Goal: Information Seeking & Learning: Check status

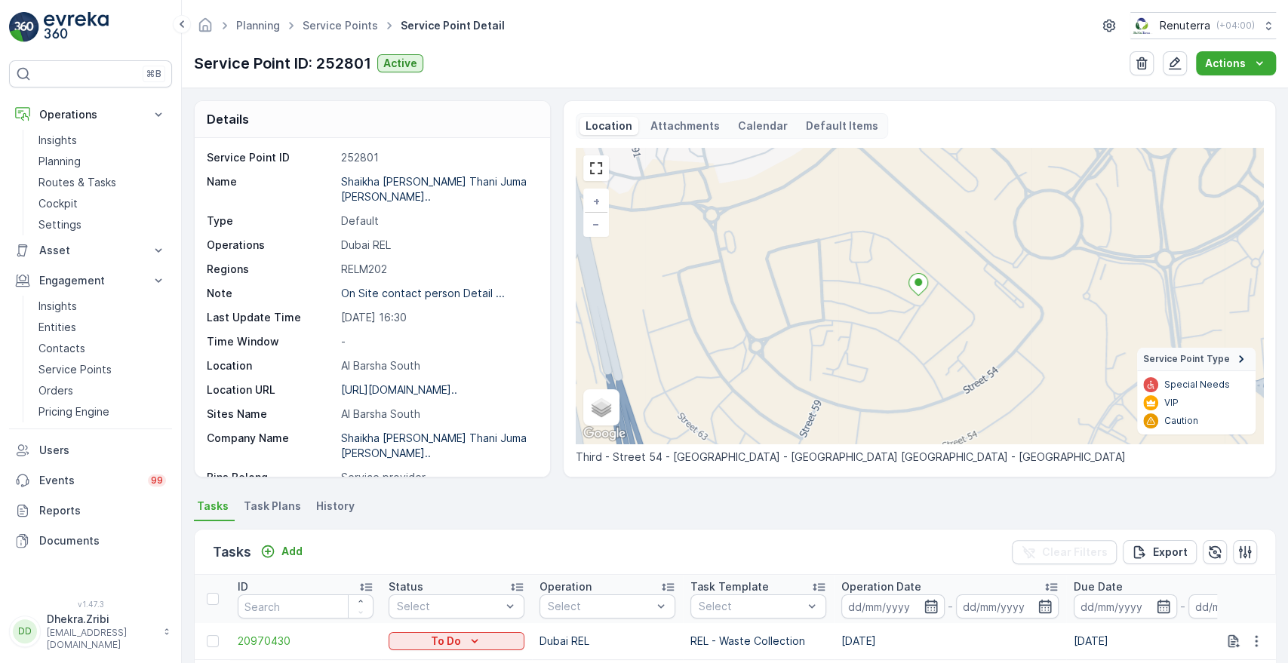
scroll to position [167, 0]
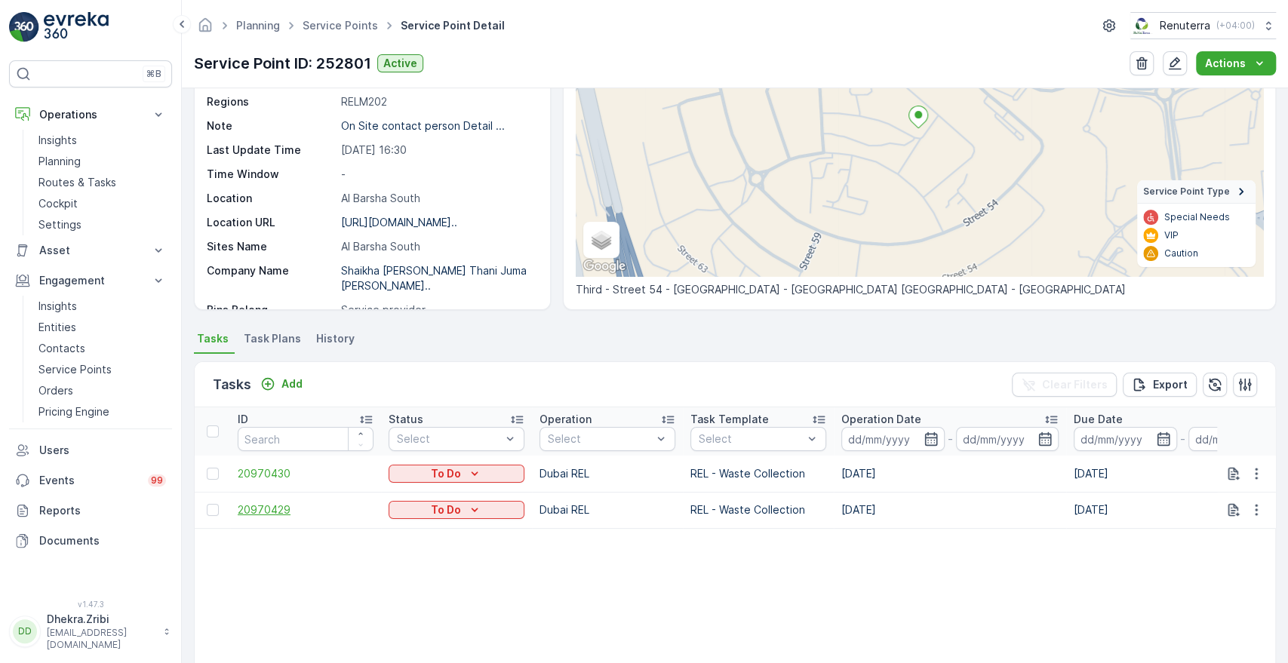
click at [278, 513] on span "20970429" at bounding box center [306, 509] width 136 height 15
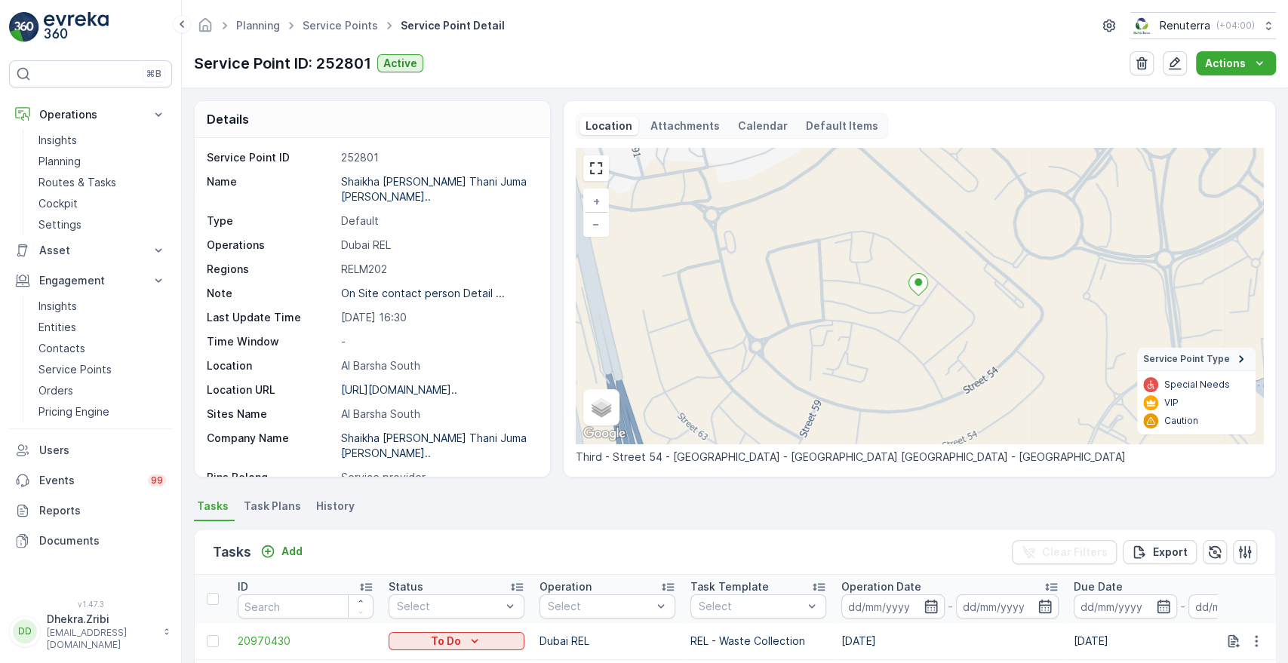
scroll to position [356, 0]
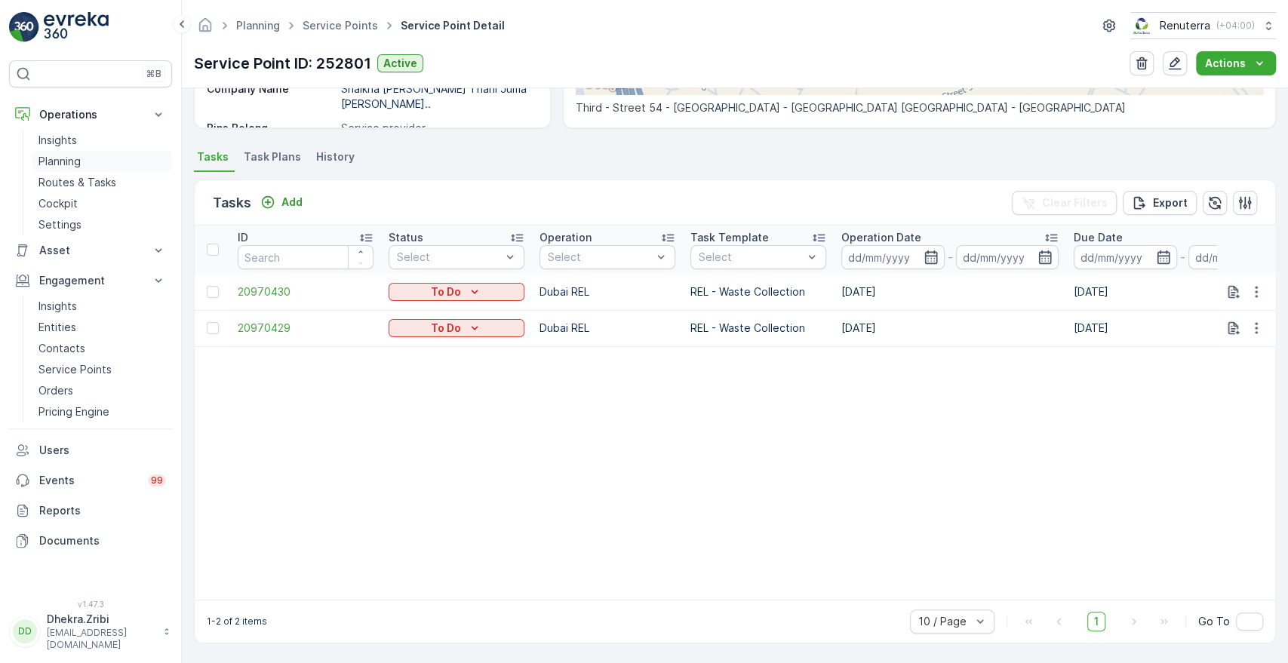
click at [49, 159] on p "Planning" at bounding box center [59, 161] width 42 height 15
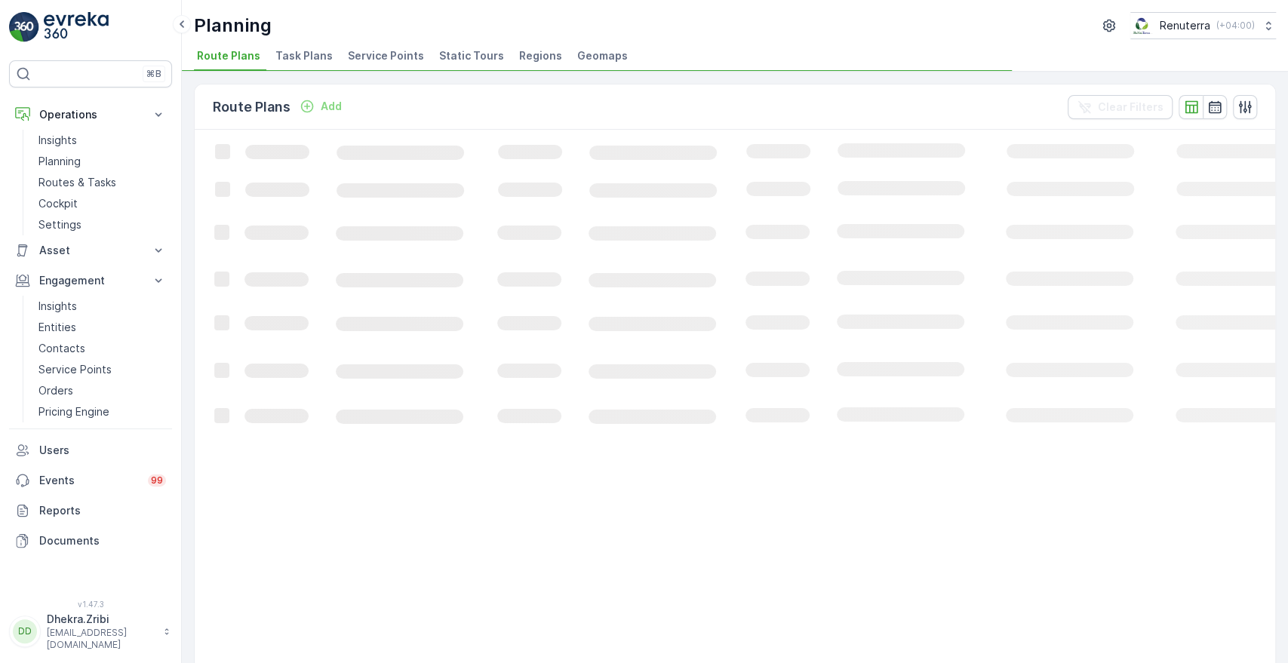
click at [355, 56] on span "Service Points" at bounding box center [386, 55] width 76 height 15
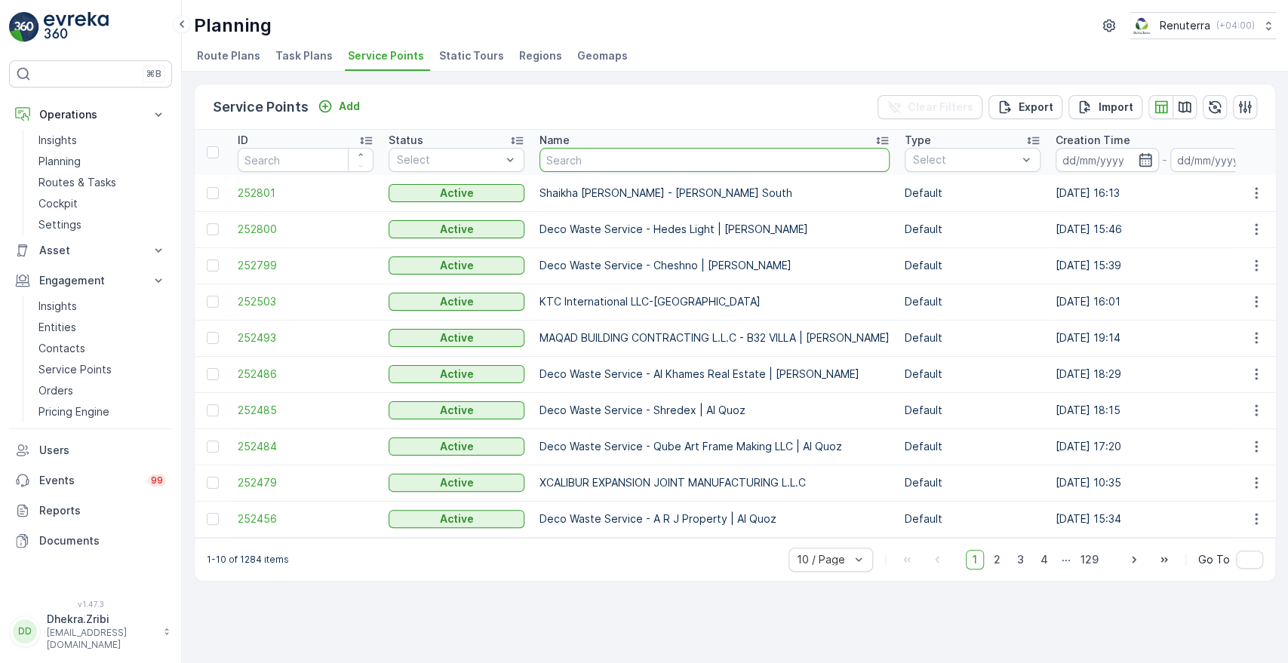
click at [619, 165] on input "text" at bounding box center [714, 160] width 350 height 24
type input "arenc"
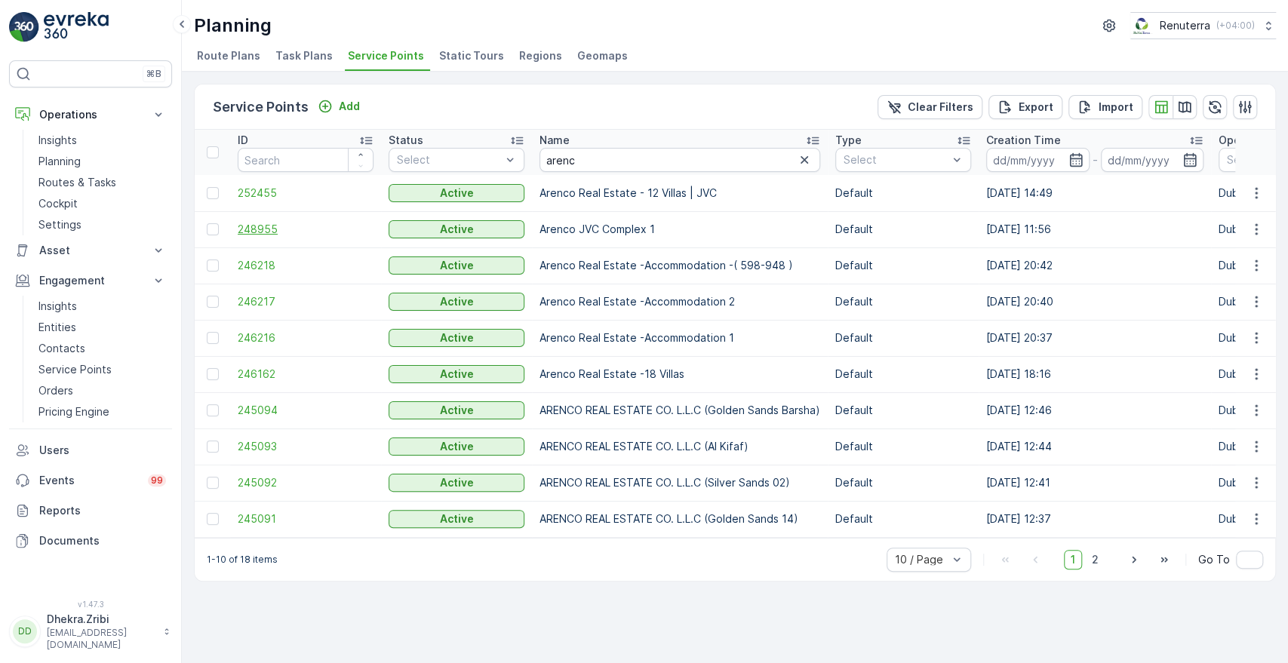
click at [249, 230] on span "248955" at bounding box center [306, 229] width 136 height 15
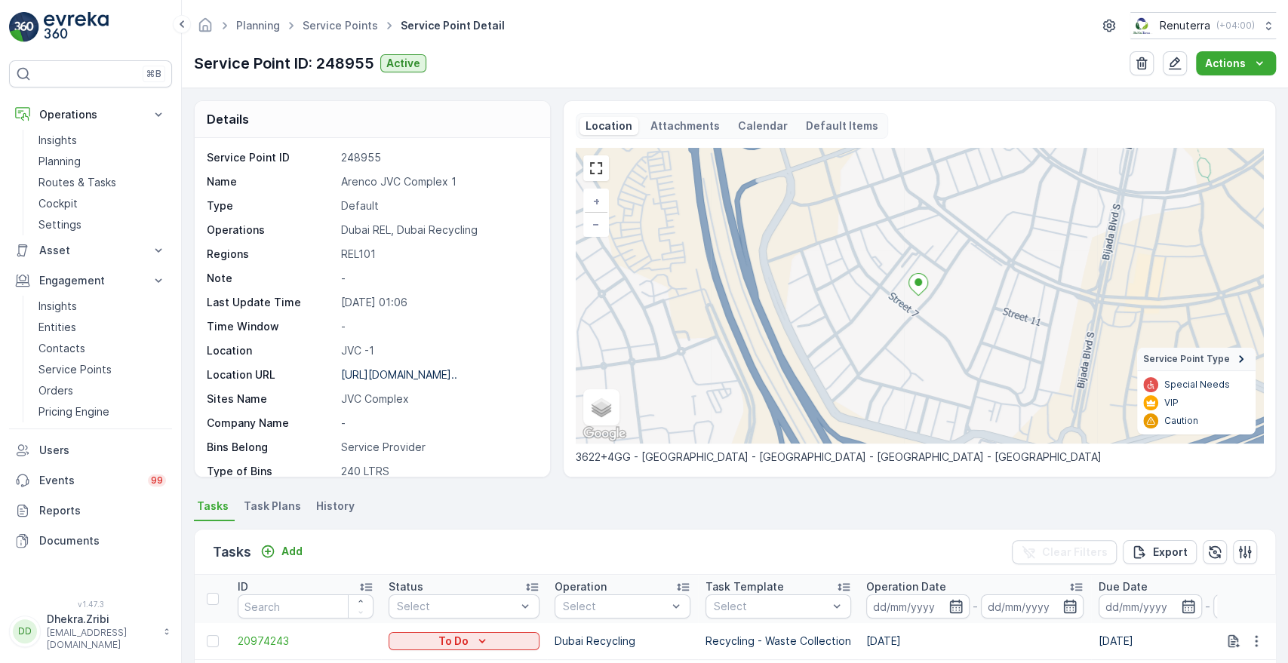
click at [1281, 610] on div "Details Service Point ID 248955 Name Arenco JVC Complex 1 Type Default Operatio…" at bounding box center [735, 375] width 1106 height 575
click at [1282, 646] on div "Details Service Point ID 248955 Name Arenco JVC Complex 1 Type Default Operatio…" at bounding box center [735, 375] width 1106 height 575
click at [948, 610] on icon "button" at bounding box center [955, 606] width 15 height 15
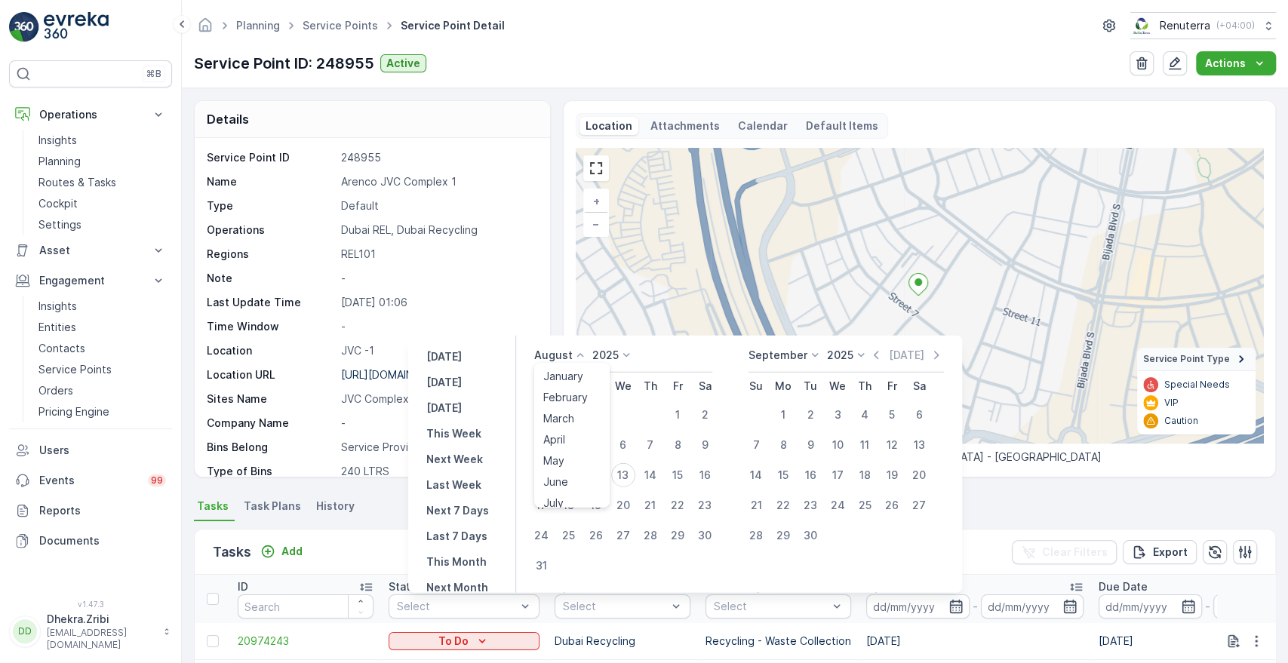
click at [585, 355] on icon at bounding box center [579, 355] width 15 height 15
click at [571, 444] on div "April" at bounding box center [554, 439] width 34 height 21
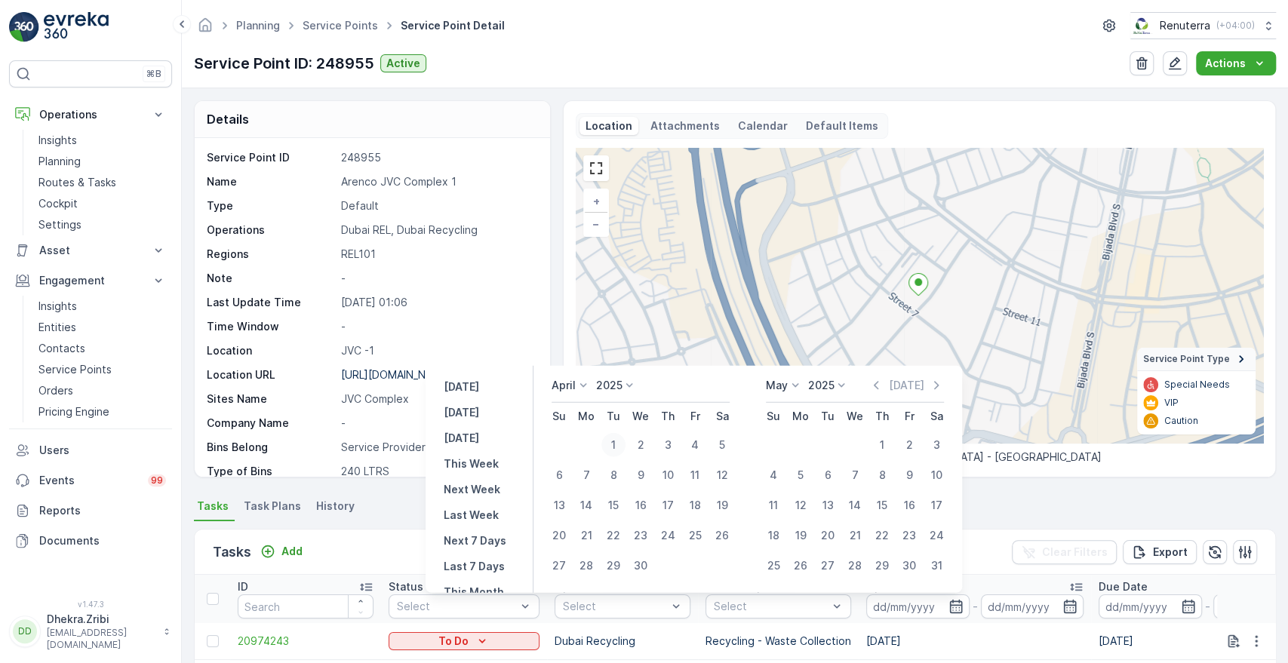
click at [615, 440] on div "1" at bounding box center [613, 445] width 24 height 24
type input "[DATE]"
click at [641, 561] on div "30" at bounding box center [640, 566] width 24 height 24
type input "[DATE]"
click at [608, 445] on div "1" at bounding box center [613, 445] width 24 height 24
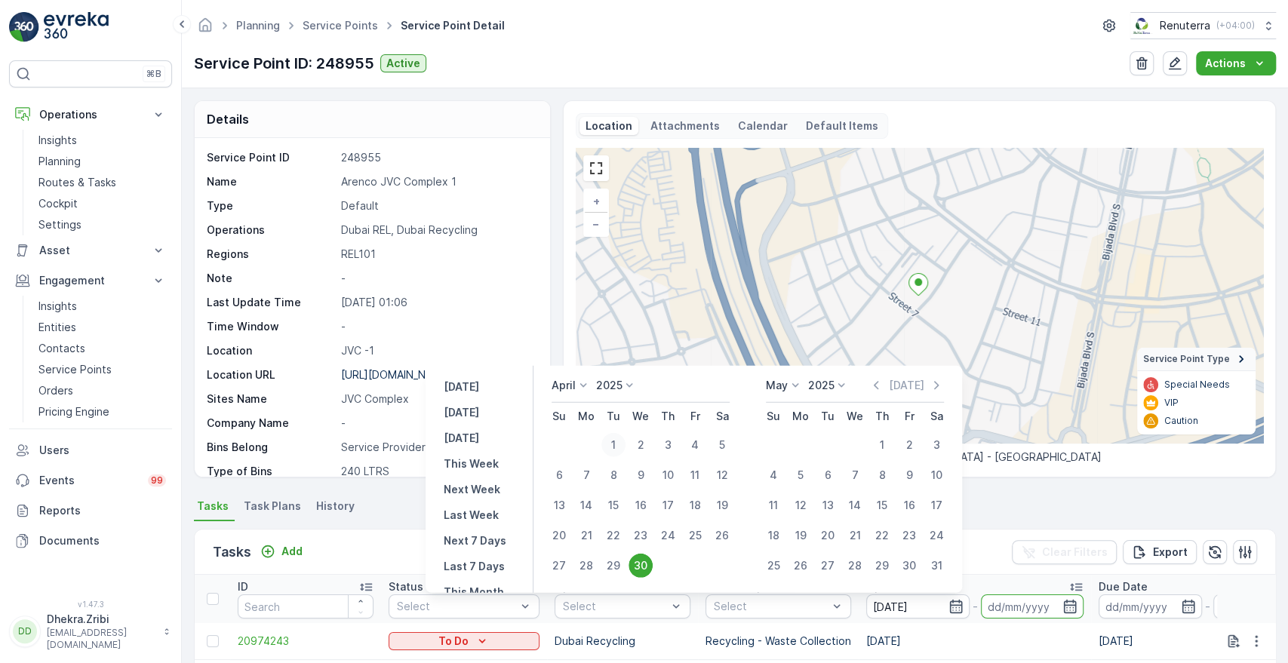
type input "[DATE]"
click at [608, 445] on div "1" at bounding box center [613, 445] width 24 height 24
type input "[DATE]"
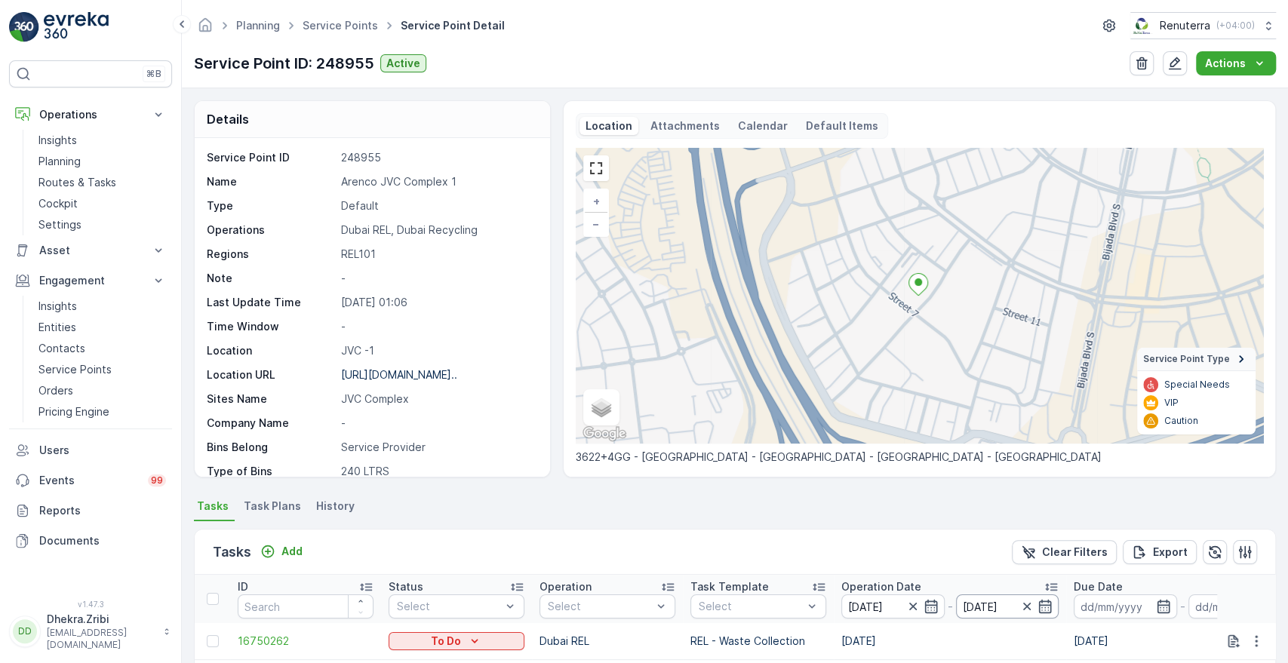
click at [1013, 609] on input "[DATE]" at bounding box center [1007, 606] width 103 height 24
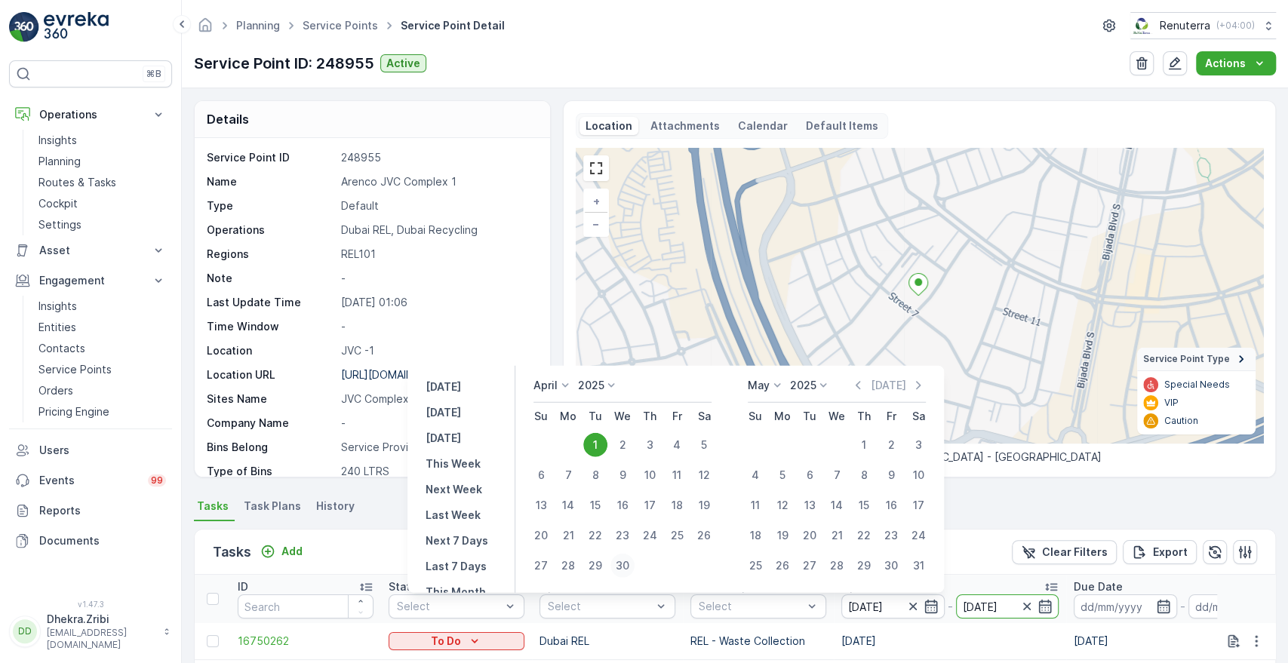
click at [625, 564] on div "30" at bounding box center [622, 566] width 24 height 24
type input "[DATE]"
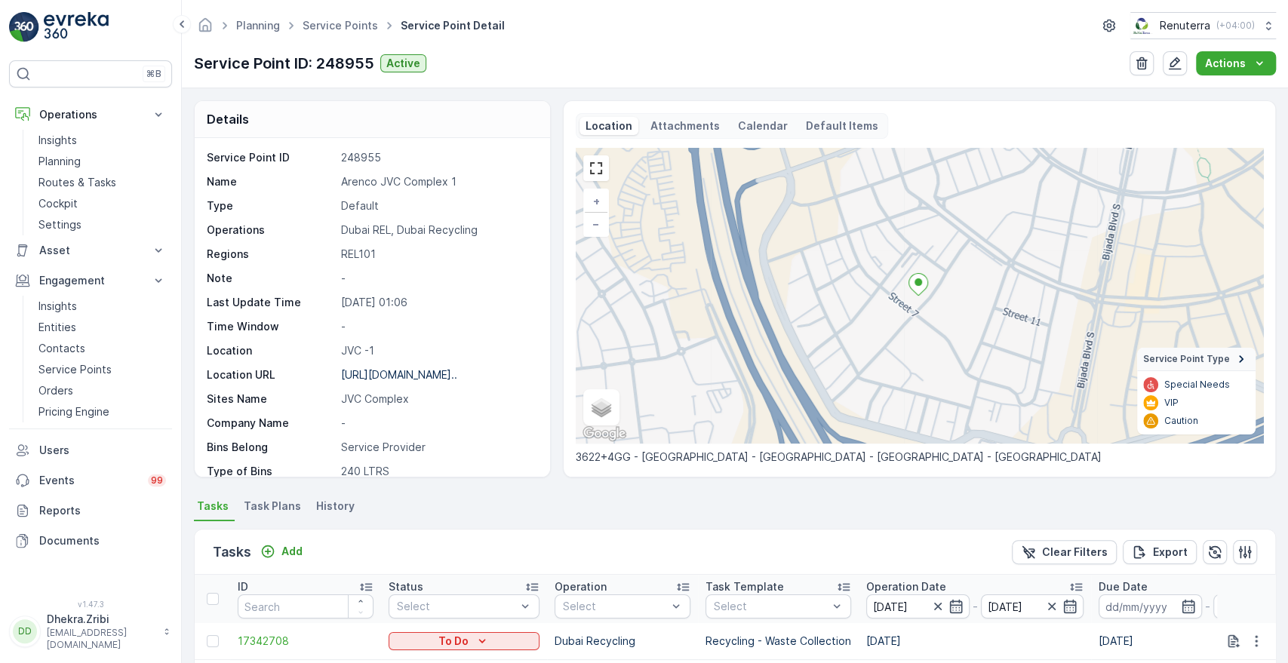
click at [1281, 612] on div "Details Service Point ID 248955 Name Arenco JVC Complex 1 Type Default Operatio…" at bounding box center [735, 375] width 1106 height 575
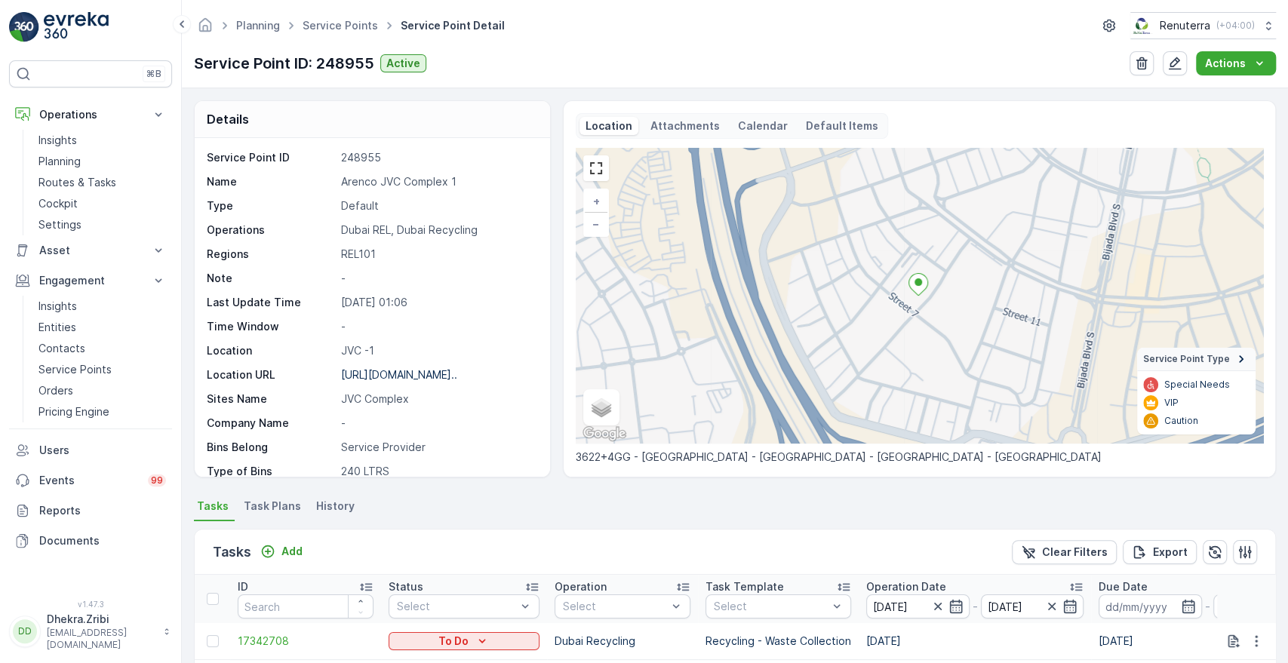
click at [1281, 612] on div "Details Service Point ID 248955 Name Arenco JVC Complex 1 Type Default Operatio…" at bounding box center [735, 375] width 1106 height 575
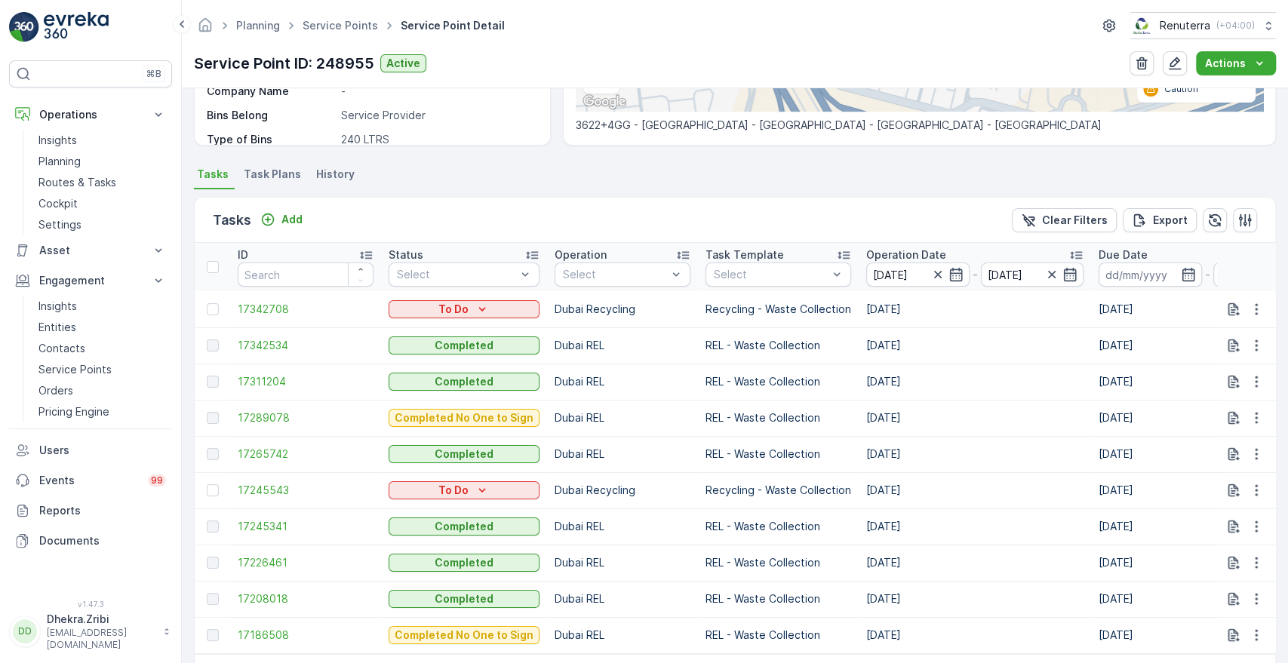
scroll to position [335, 0]
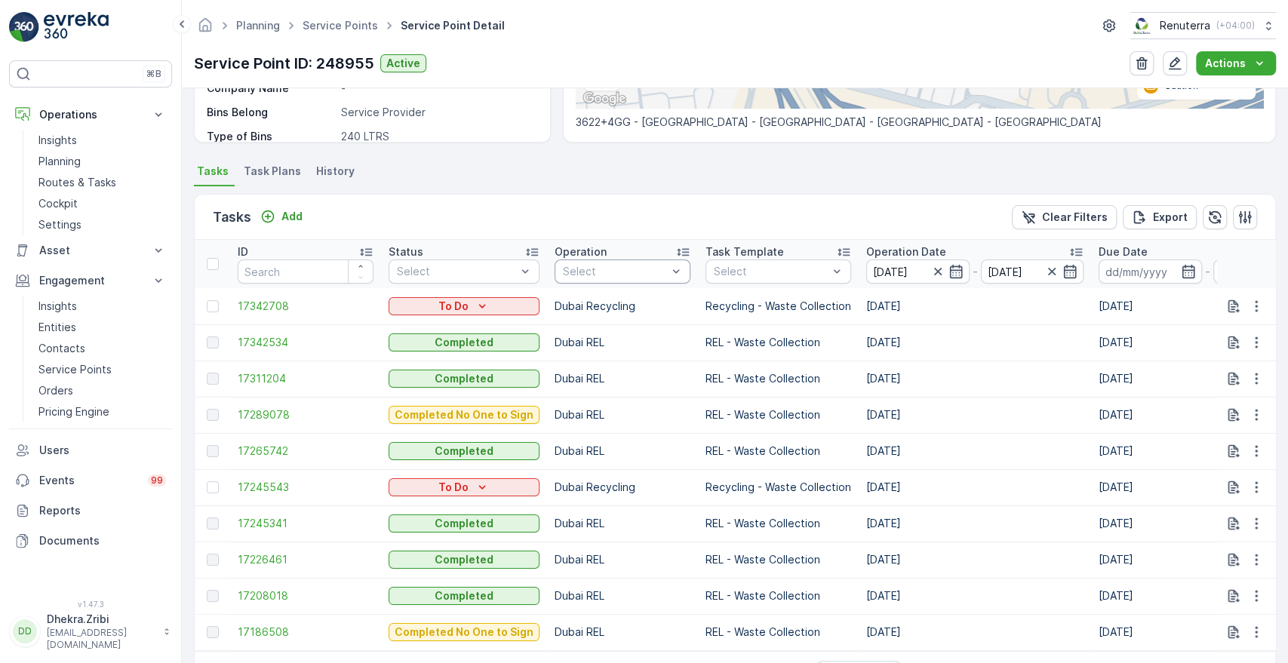
click at [651, 267] on div at bounding box center [614, 272] width 107 height 12
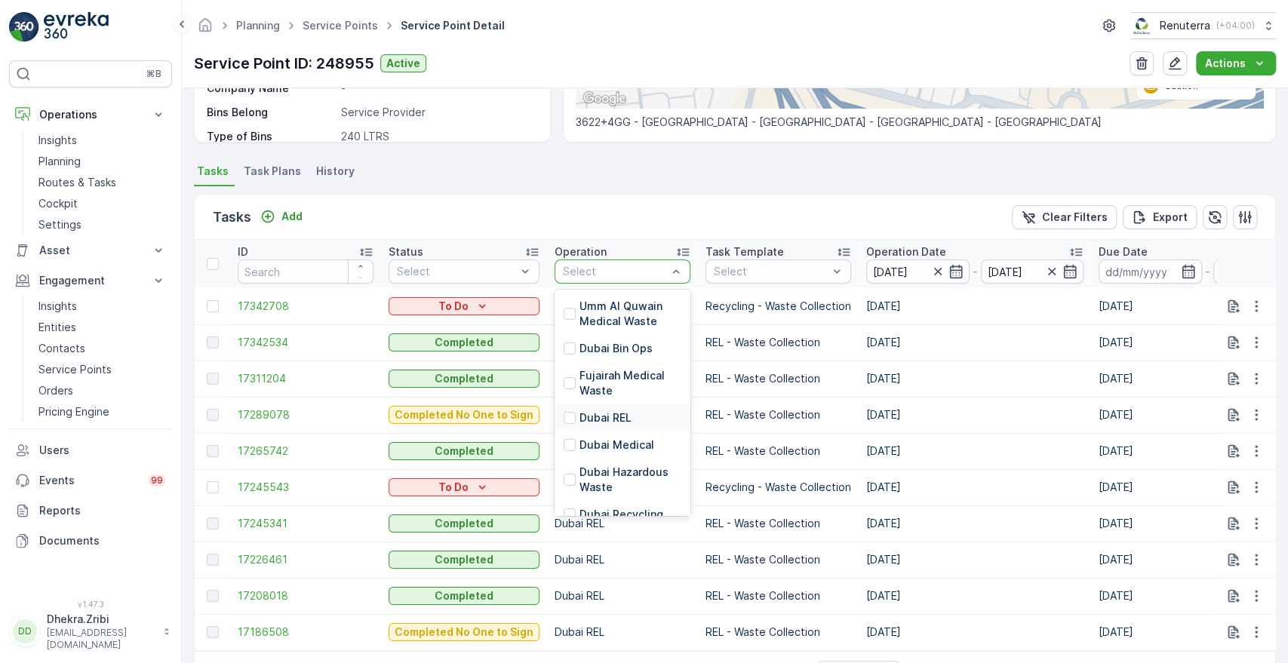
click at [579, 414] on p "Dubai REL" at bounding box center [605, 417] width 52 height 15
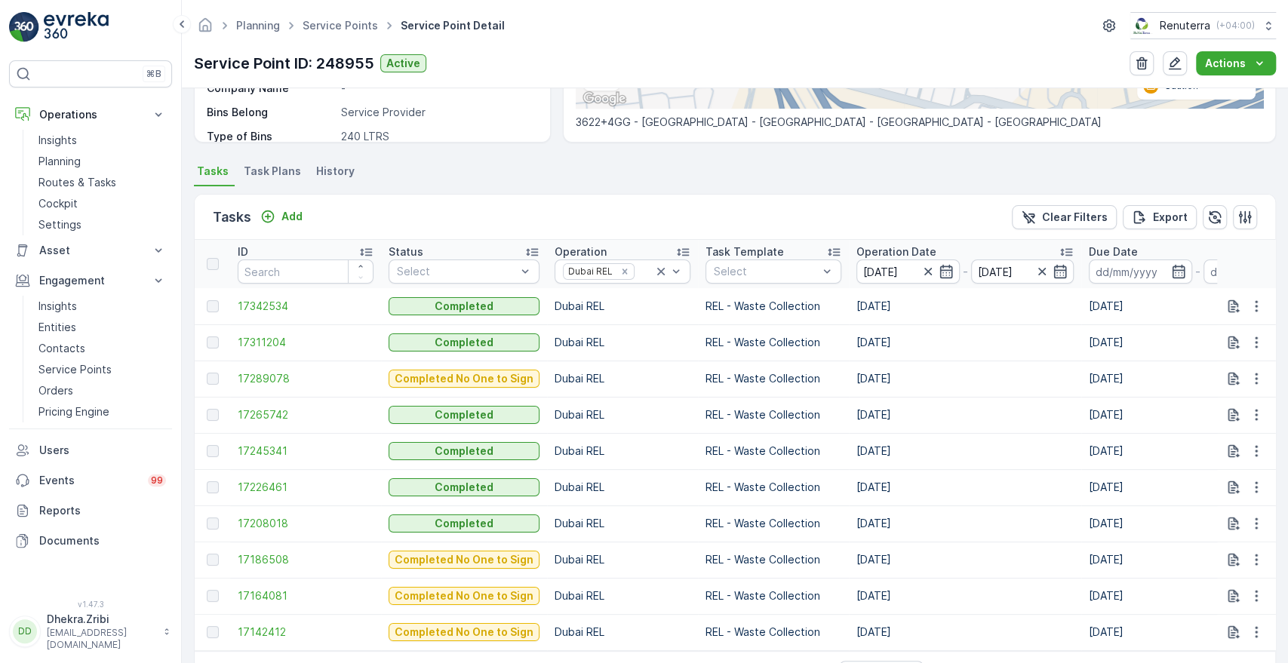
click at [900, 249] on p "Operation Date" at bounding box center [896, 251] width 80 height 15
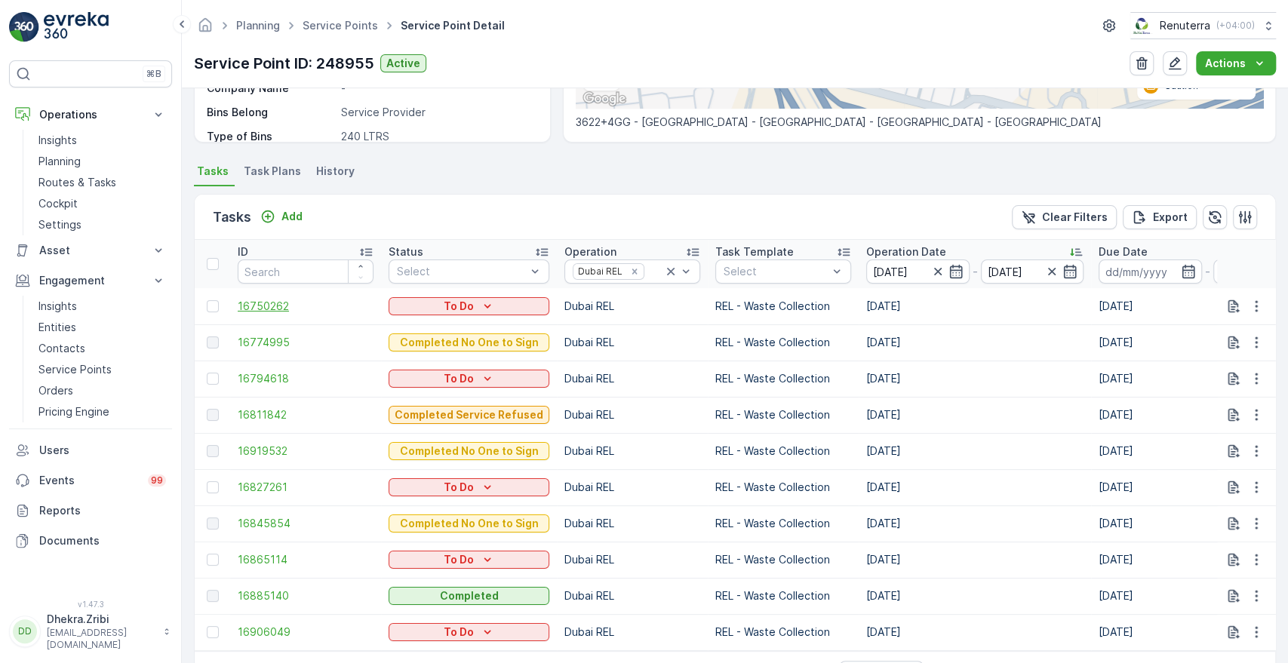
click at [273, 307] on span "16750262" at bounding box center [306, 306] width 136 height 15
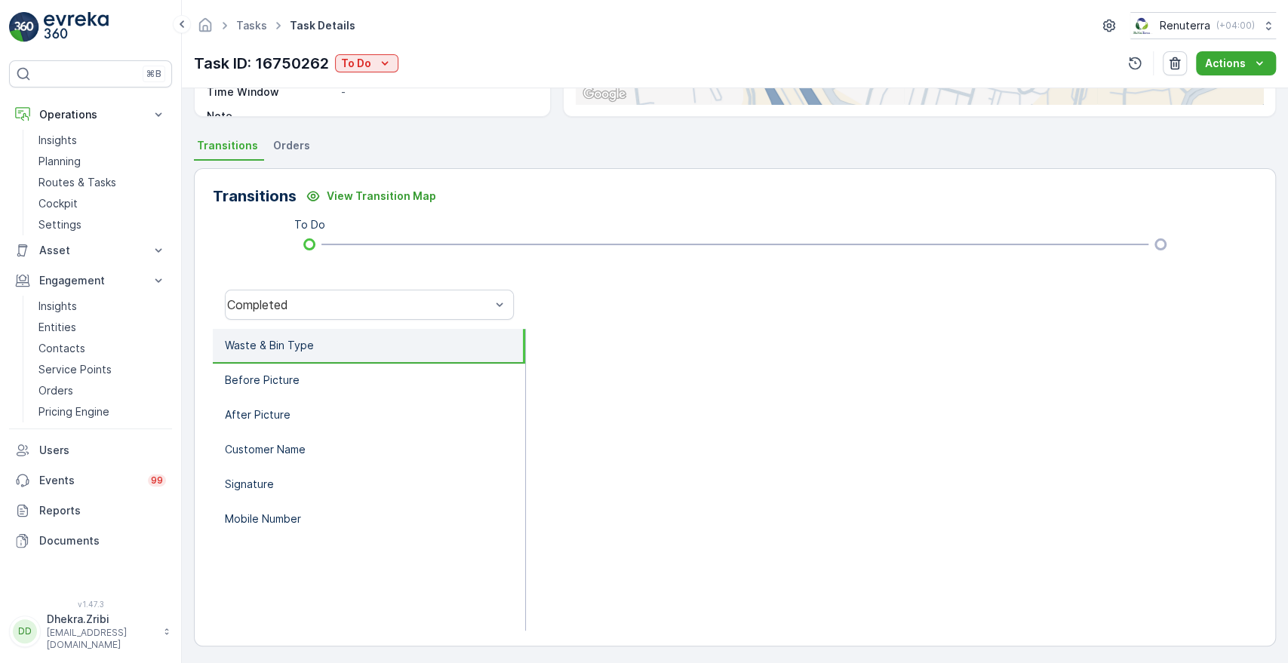
scroll to position [287, 0]
click at [268, 381] on p "Before Picture" at bounding box center [262, 377] width 75 height 15
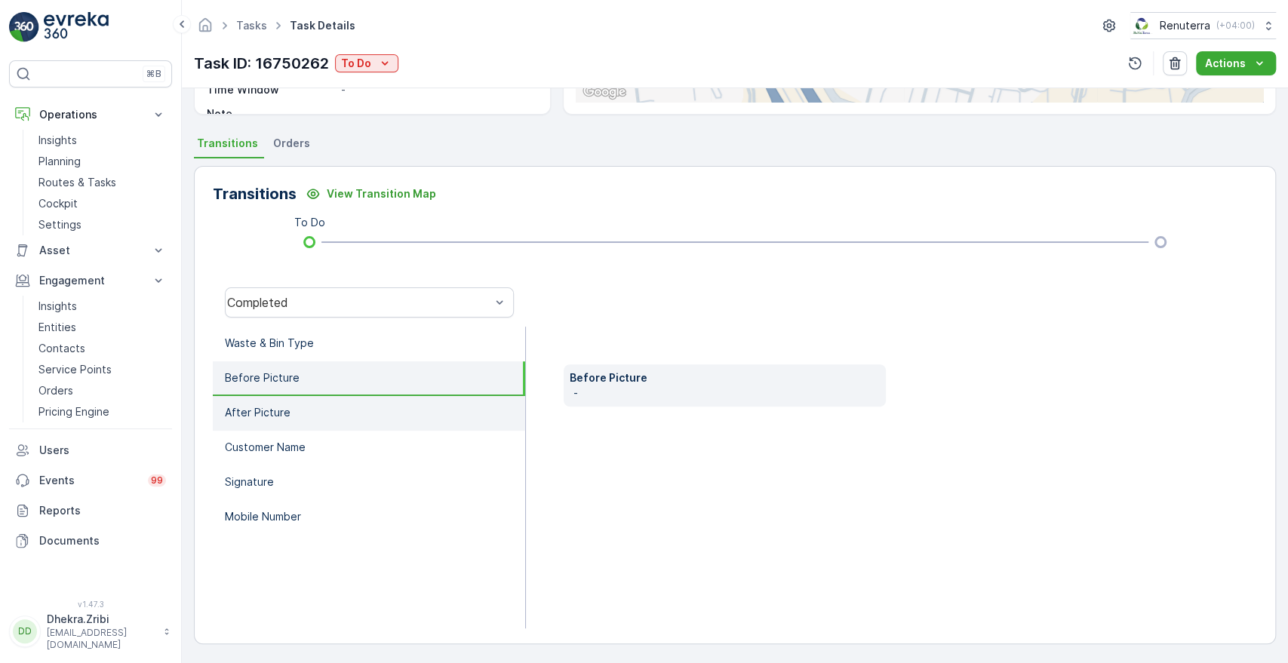
click at [255, 413] on p "After Picture" at bounding box center [258, 412] width 66 height 15
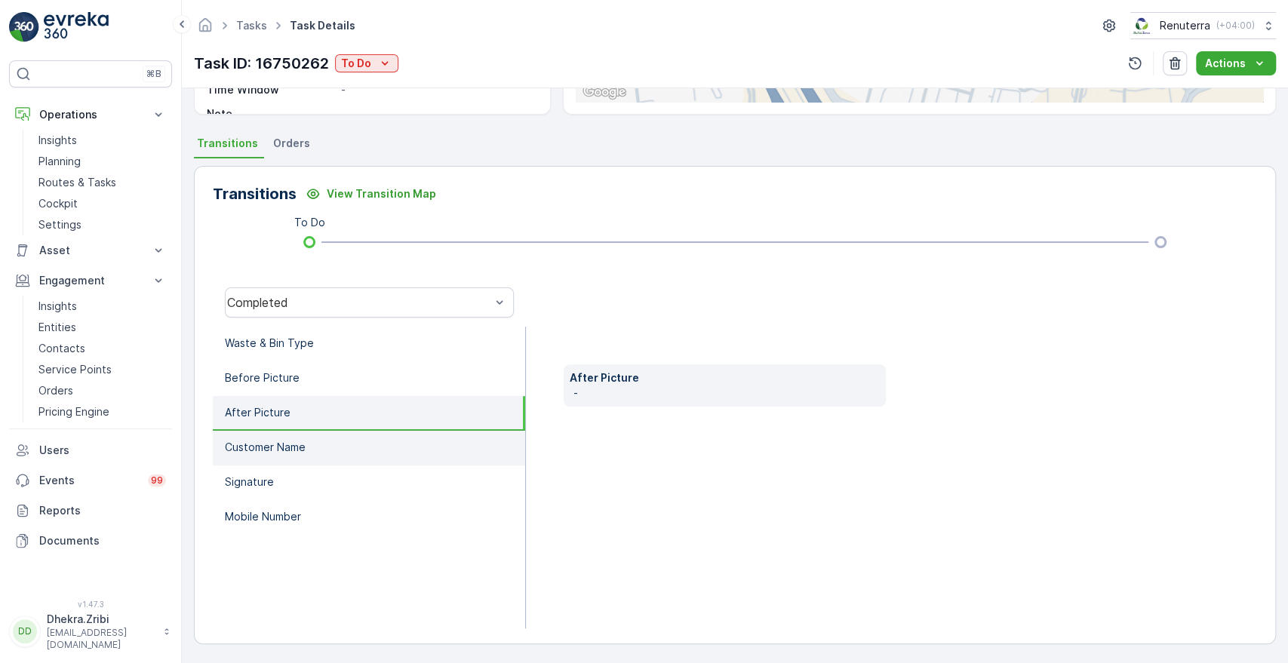
click at [252, 442] on p "Customer Name" at bounding box center [265, 447] width 81 height 15
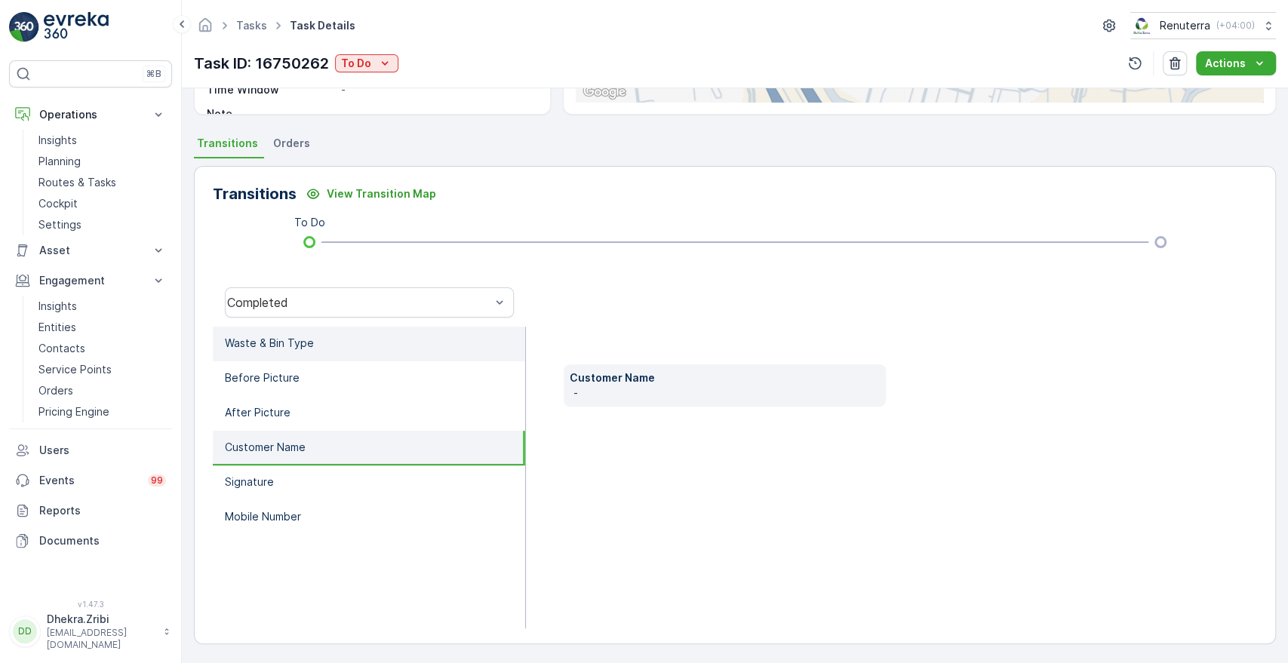
click at [286, 348] on p "Waste & Bin Type" at bounding box center [269, 343] width 89 height 15
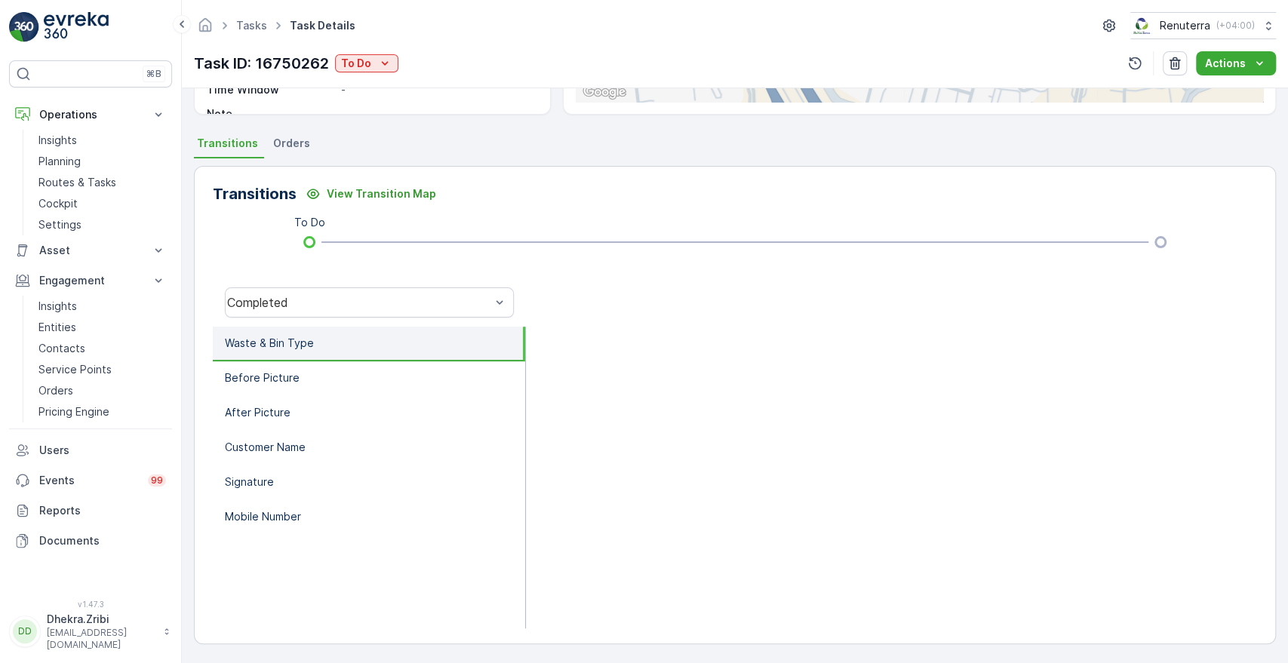
click at [286, 348] on p "Waste & Bin Type" at bounding box center [269, 343] width 89 height 15
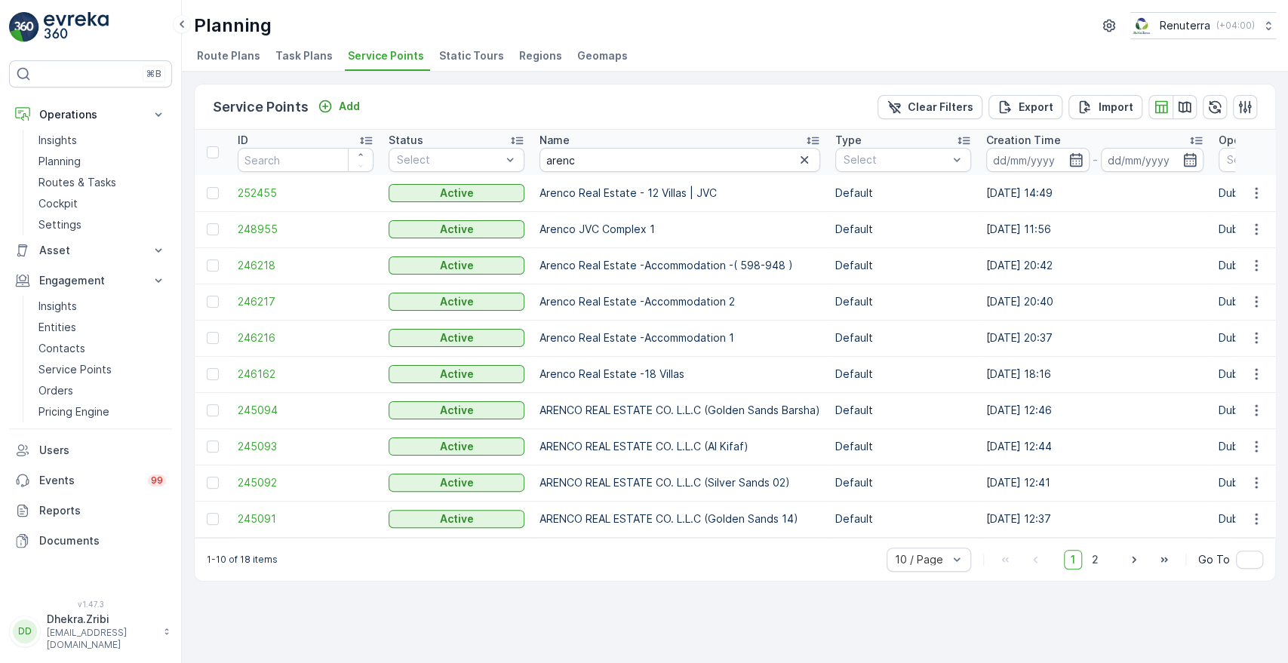
click at [282, 53] on span "Task Plans" at bounding box center [303, 55] width 57 height 15
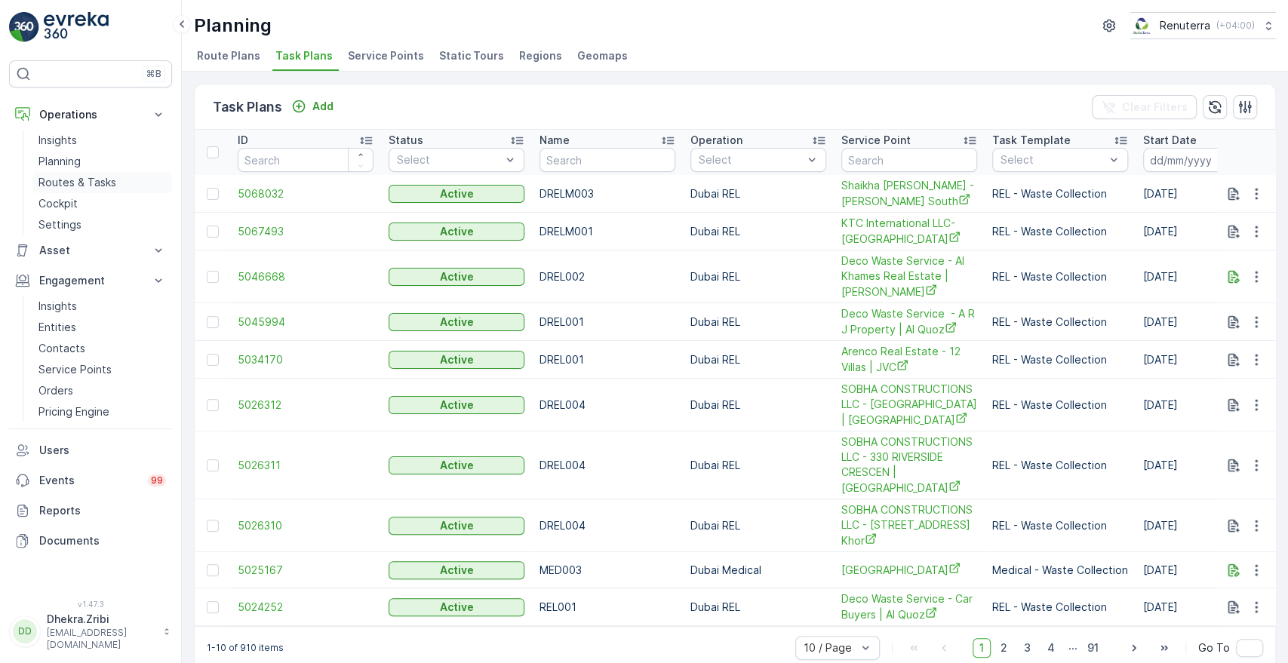
click at [85, 186] on p "Routes & Tasks" at bounding box center [77, 182] width 78 height 15
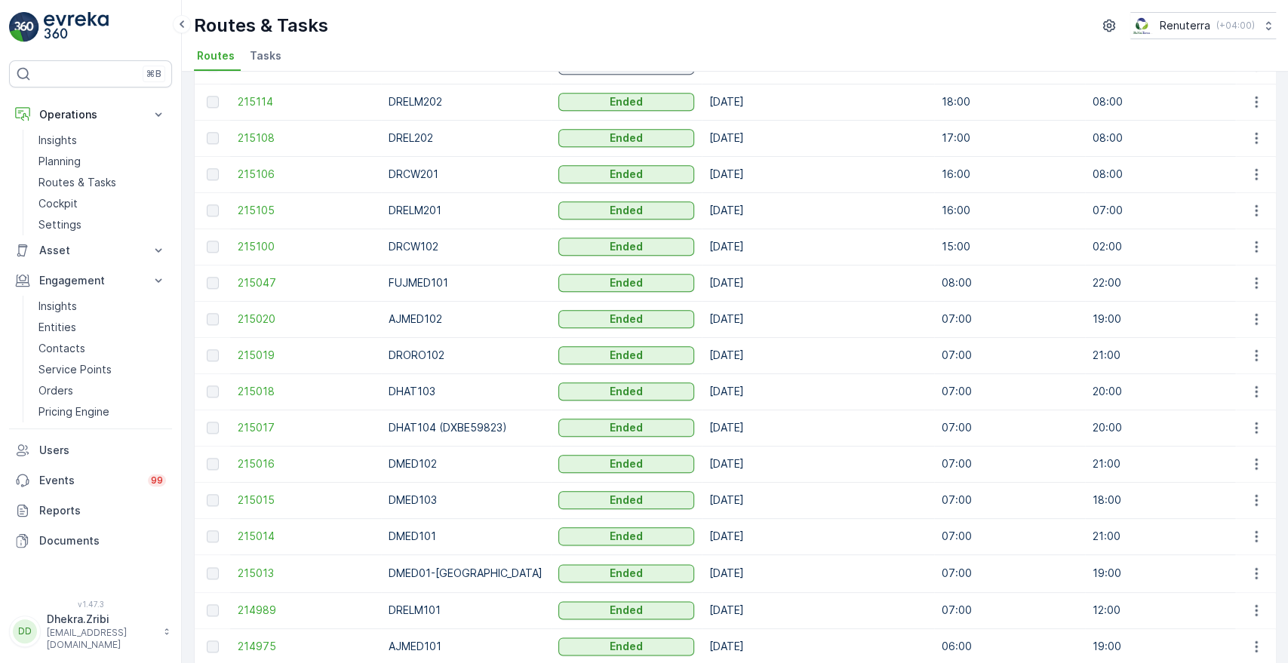
scroll to position [1391, 0]
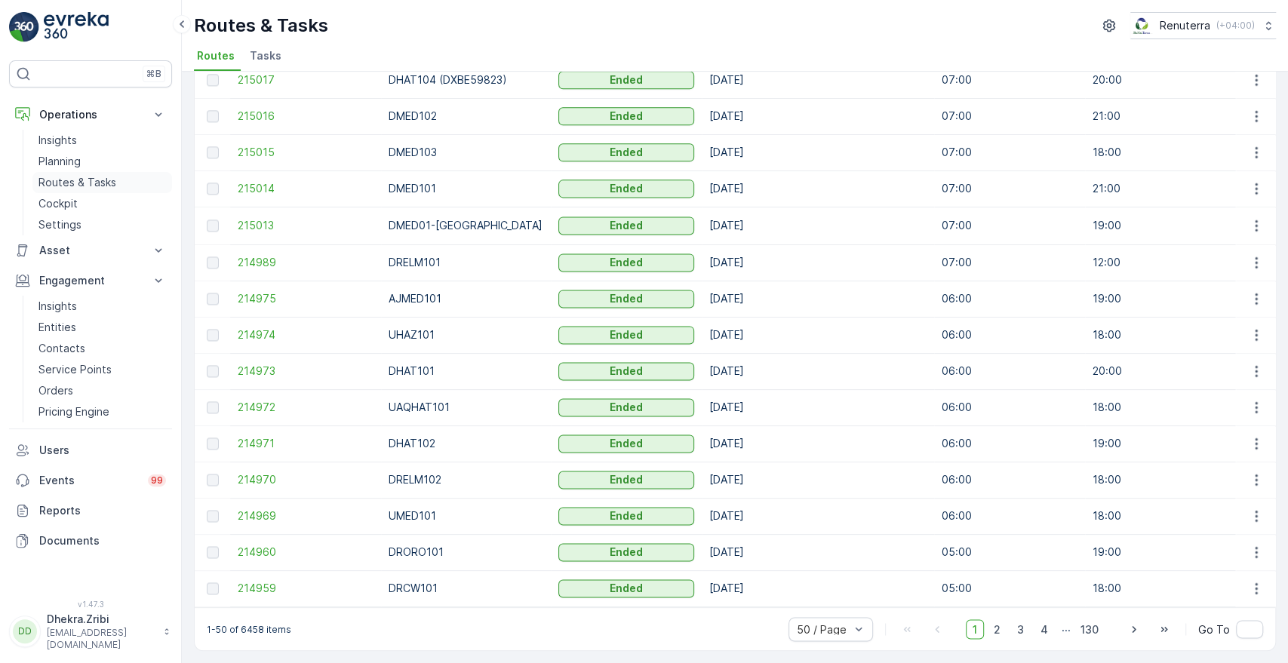
click at [95, 177] on p "Routes & Tasks" at bounding box center [77, 182] width 78 height 15
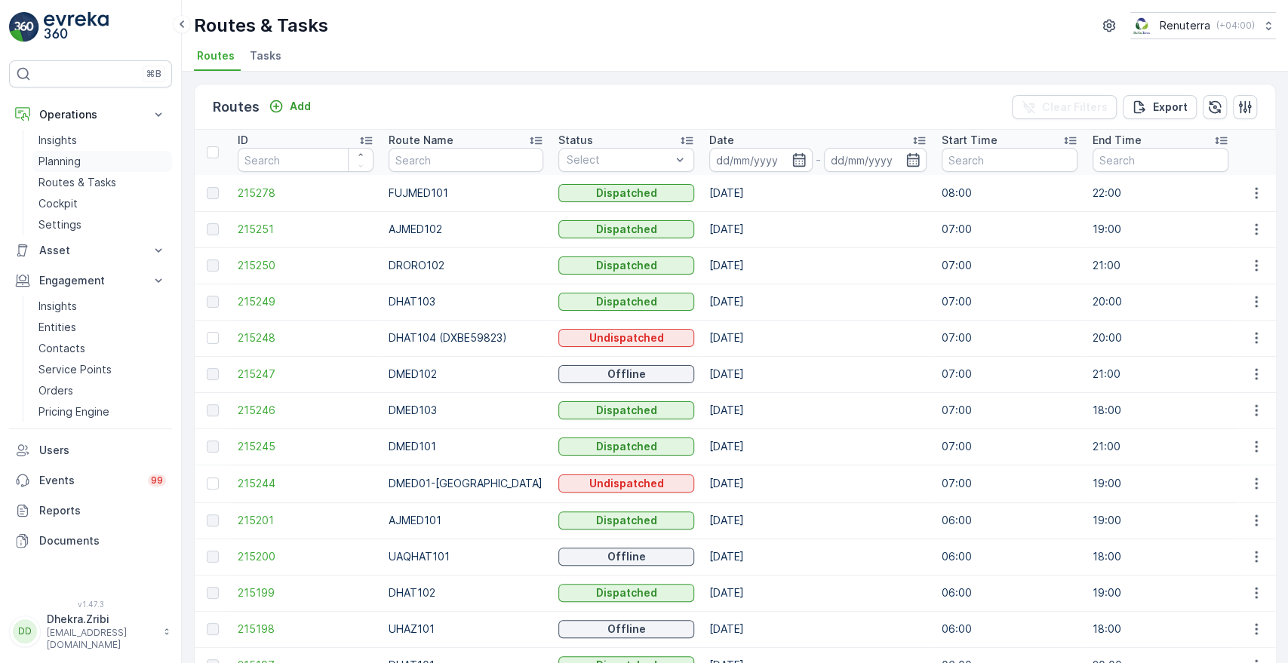
click at [65, 161] on p "Planning" at bounding box center [59, 161] width 42 height 15
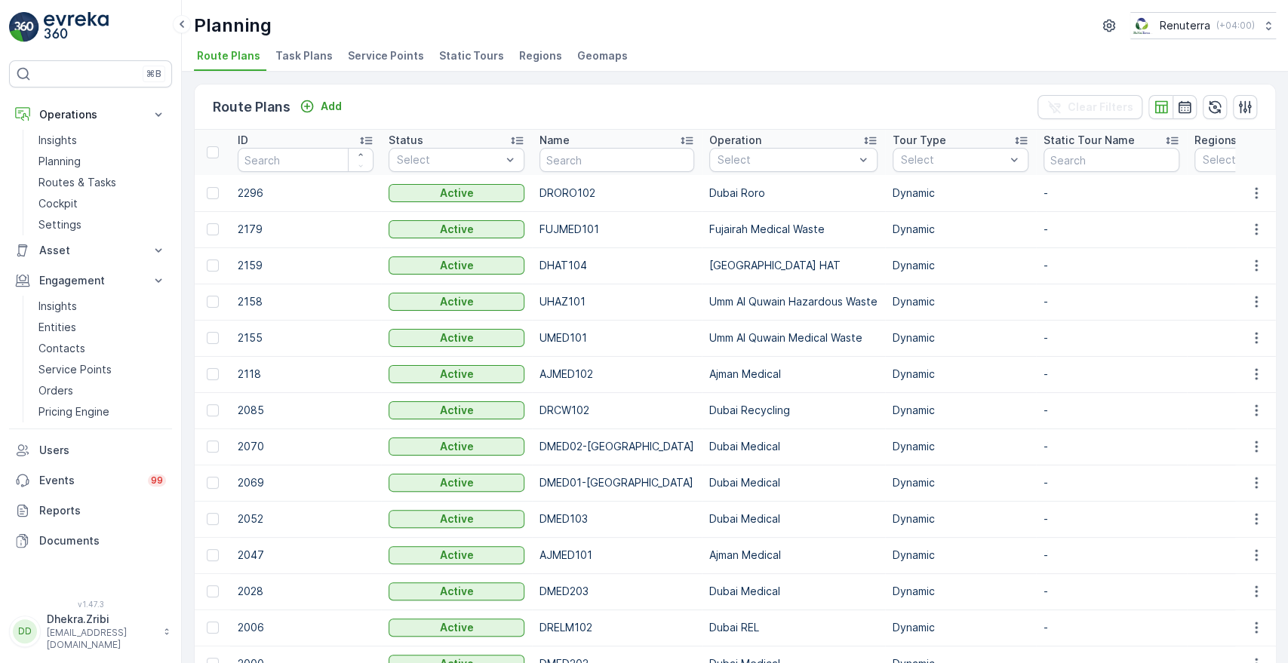
click at [368, 58] on span "Service Points" at bounding box center [386, 55] width 76 height 15
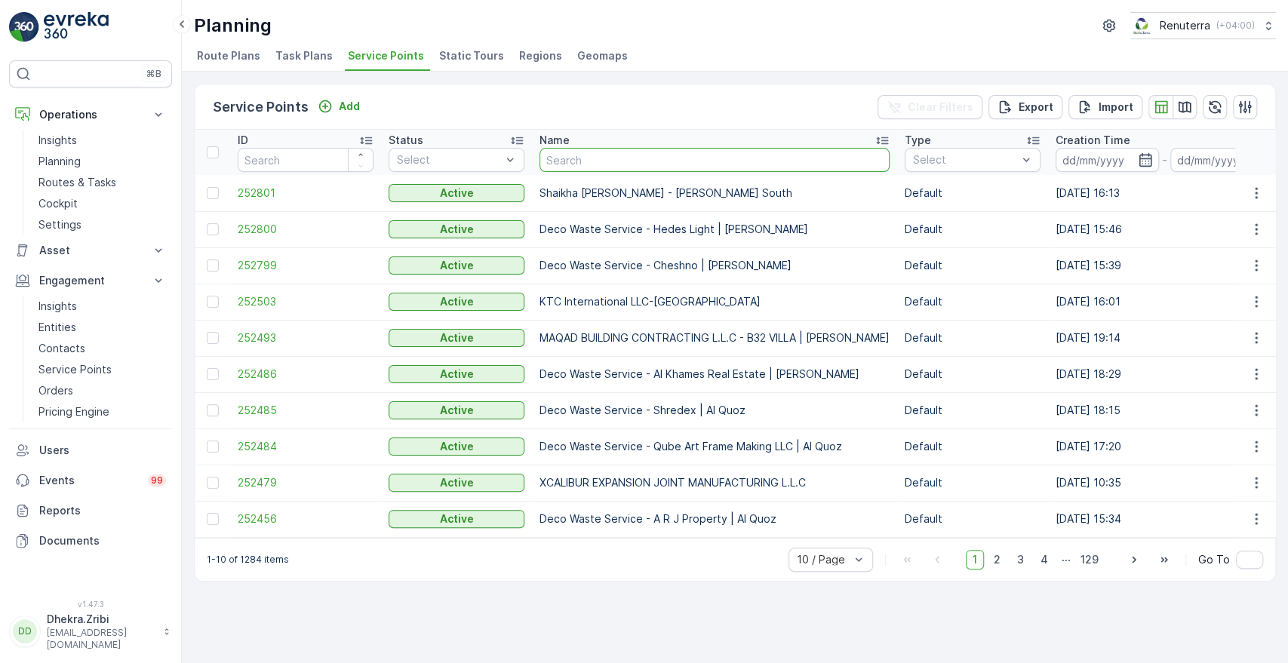
click at [590, 162] on input "text" at bounding box center [714, 160] width 350 height 24
click at [589, 162] on input "text" at bounding box center [714, 160] width 350 height 24
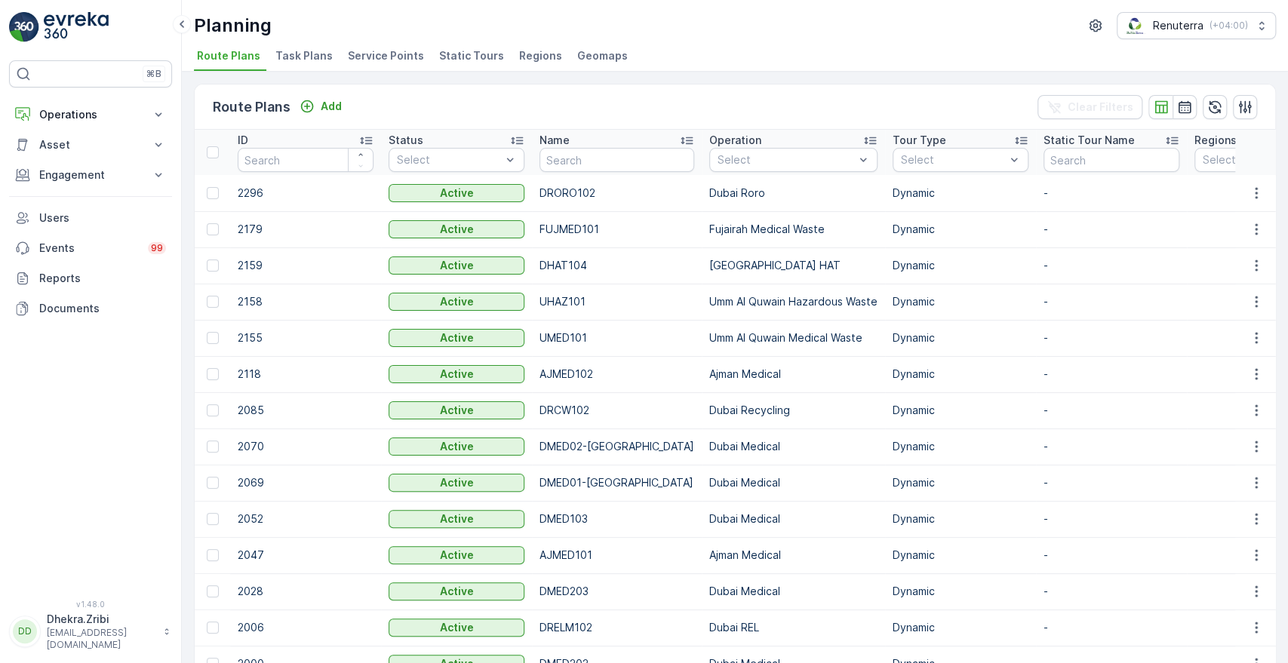
click at [320, 122] on div "Route Plans Add Clear Filters" at bounding box center [735, 106] width 1080 height 45
